Goal: Task Accomplishment & Management: Complete application form

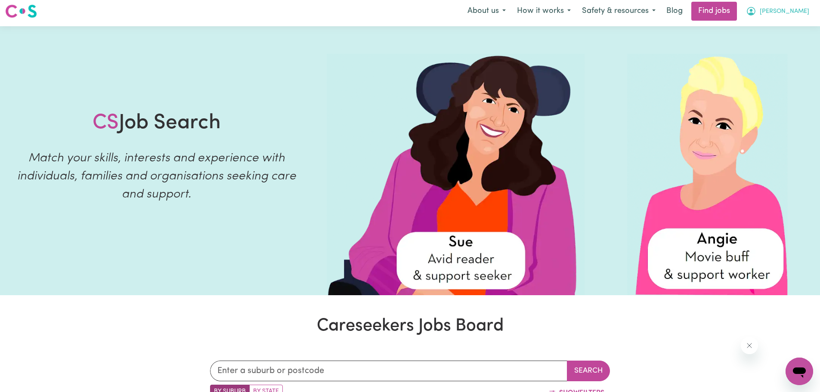
click at [801, 13] on span "[PERSON_NAME]" at bounding box center [784, 11] width 49 height 9
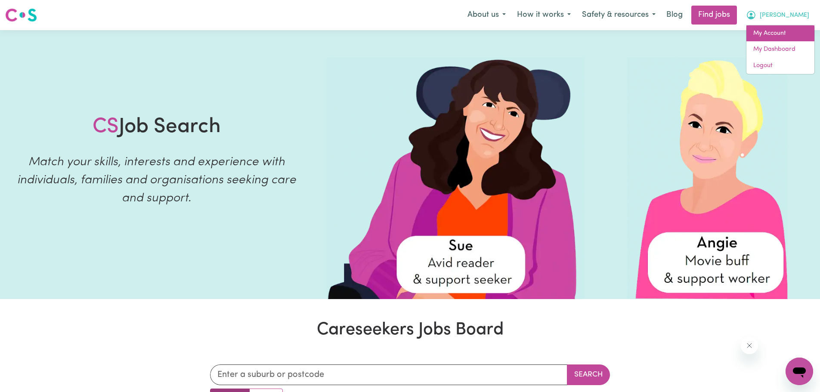
click at [766, 32] on link "My Account" at bounding box center [780, 33] width 68 height 16
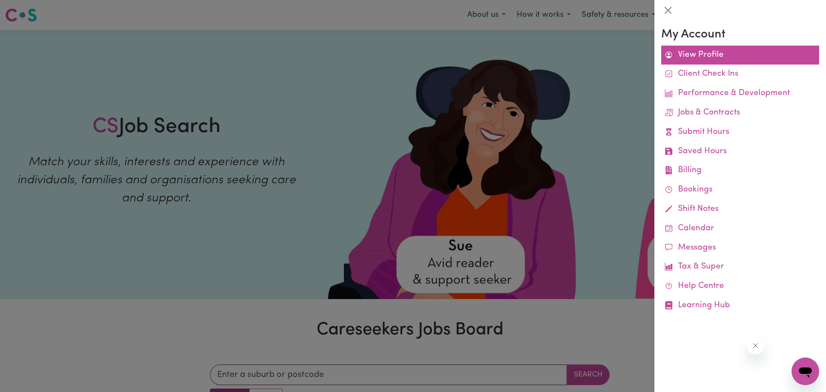
click at [710, 53] on link "View Profile" at bounding box center [740, 55] width 158 height 19
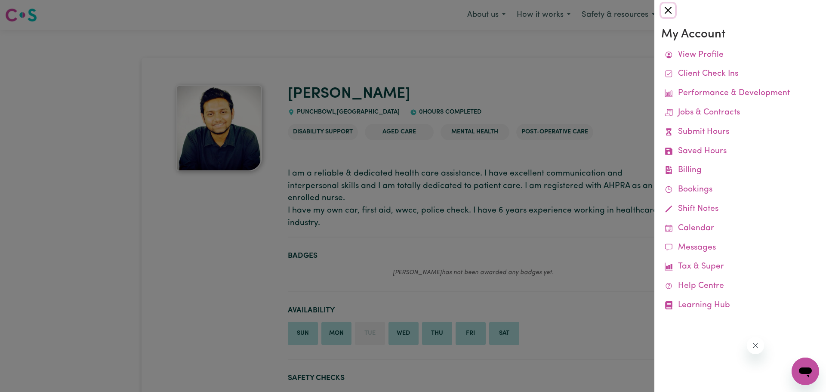
click at [668, 10] on button "Close" at bounding box center [668, 10] width 14 height 14
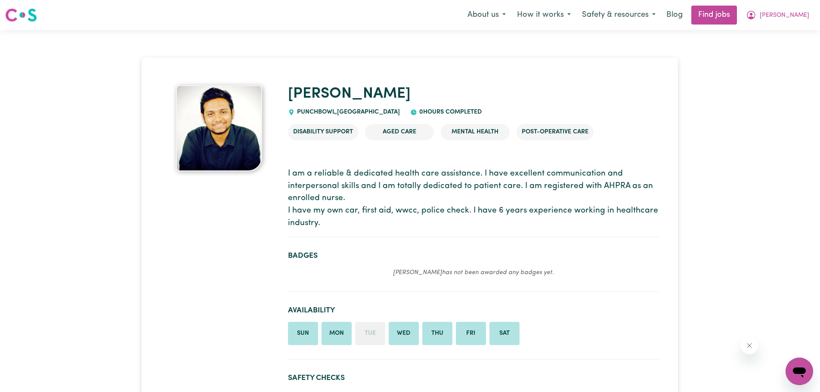
click at [19, 15] on img at bounding box center [21, 14] width 32 height 15
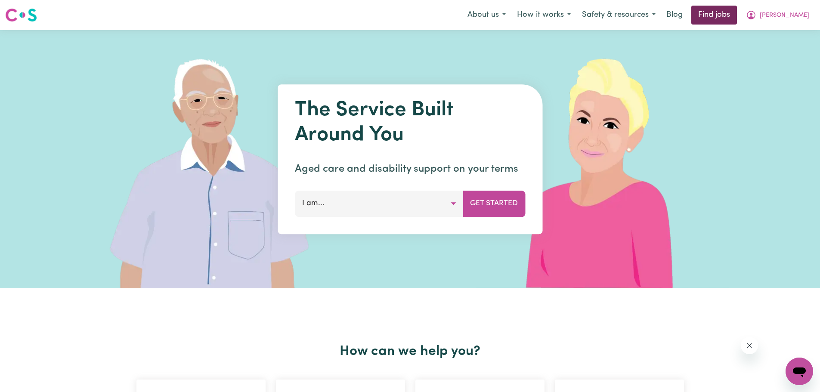
click at [737, 19] on link "Find jobs" at bounding box center [714, 15] width 46 height 19
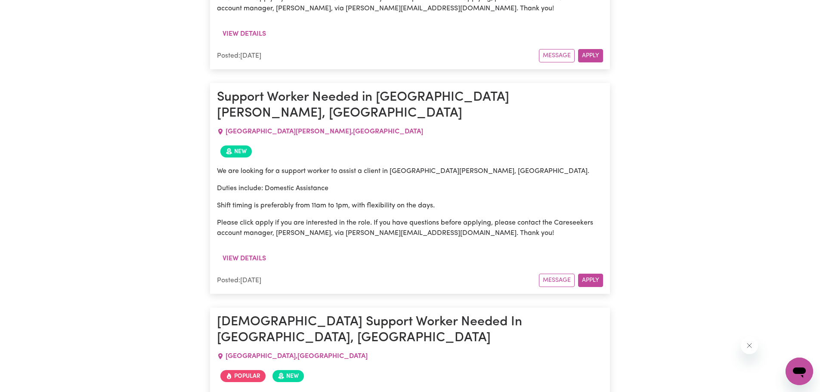
scroll to position [5036, 0]
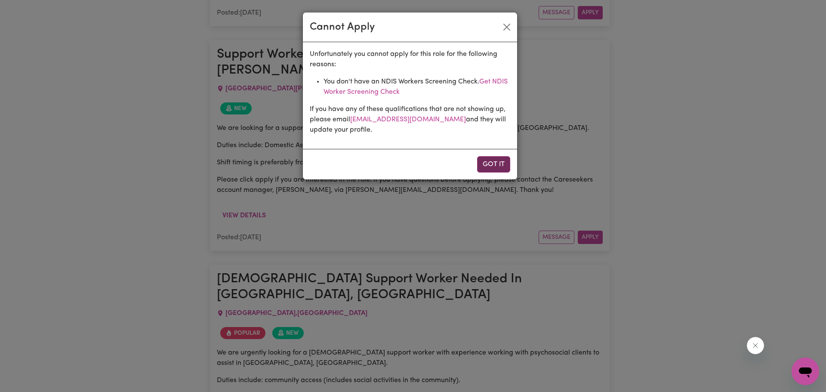
click at [497, 164] on button "Got it" at bounding box center [493, 164] width 33 height 16
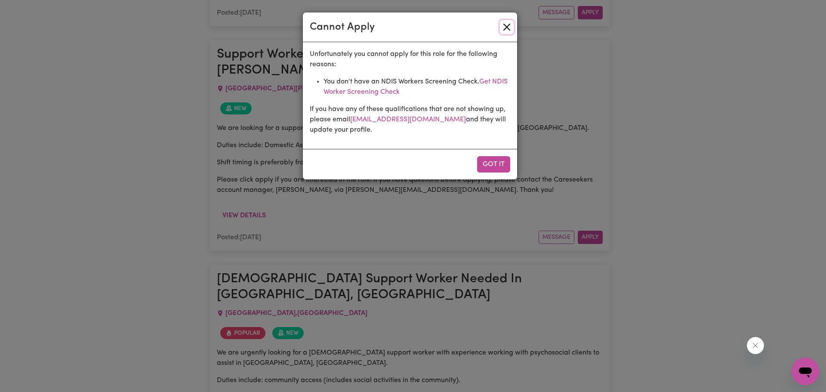
click at [510, 28] on button "Close" at bounding box center [507, 27] width 14 height 14
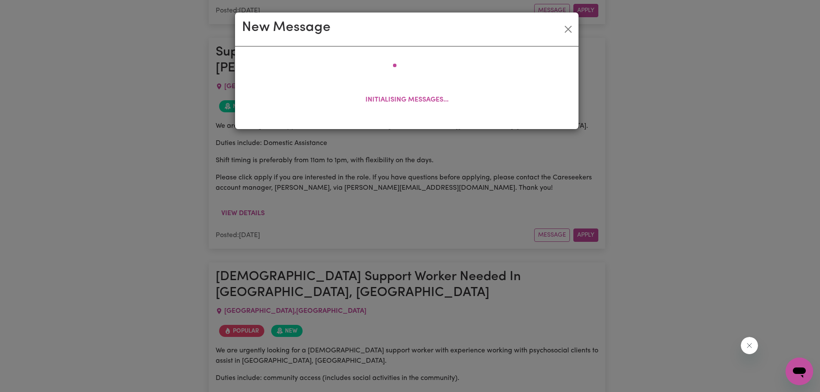
click at [556, 323] on div "New Message Initialising messages..." at bounding box center [410, 196] width 820 height 392
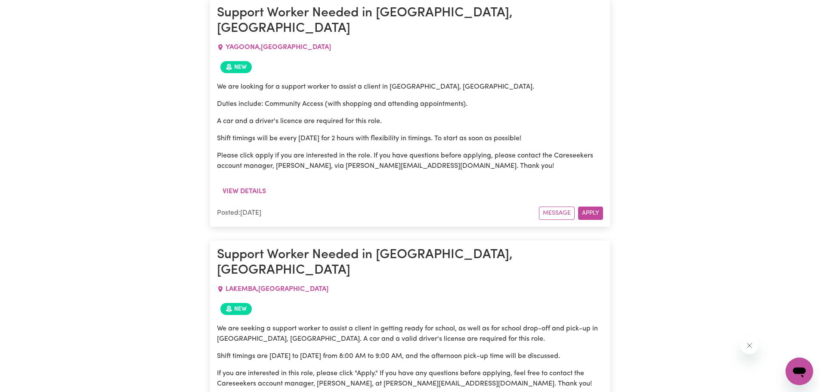
scroll to position [6361, 0]
